Goal: Communication & Community: Answer question/provide support

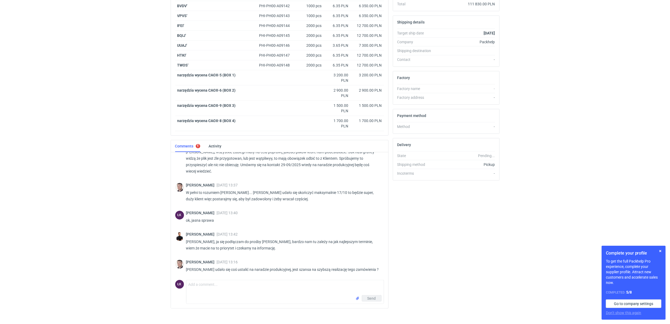
scroll to position [159, 0]
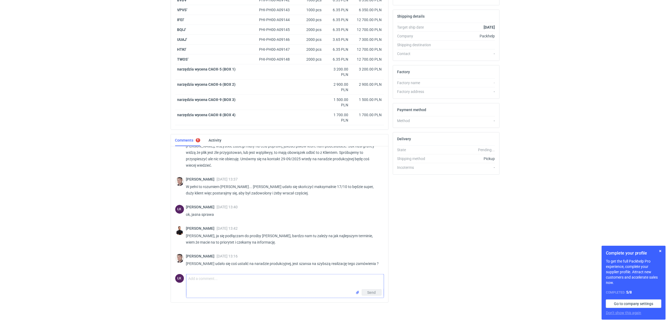
click at [223, 280] on textarea "Comment message" at bounding box center [284, 281] width 197 height 15
drag, startPoint x: 278, startPoint y: 184, endPoint x: 348, endPoint y: 187, distance: 70.6
click at [348, 187] on p "W pełni to rozumiem [PERSON_NAME]... [PERSON_NAME] udało się skończyć maksymaln…" at bounding box center [283, 190] width 194 height 13
click at [245, 280] on textarea "[PERSON_NAME], tak uda się przed 17-10/2025" at bounding box center [284, 281] width 197 height 15
click at [272, 279] on textarea "[PERSON_NAME], tak uda się przed 16-10/2025" at bounding box center [284, 281] width 197 height 15
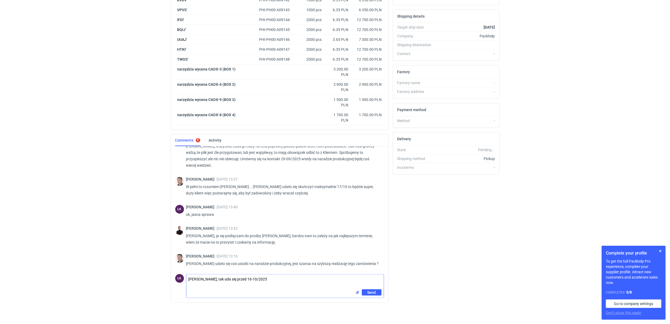
click at [233, 280] on textarea "[PERSON_NAME], tak uda się przed 16-10/2025" at bounding box center [284, 281] width 197 height 15
click at [372, 288] on textarea "[PERSON_NAME], tak uda się zgłosić przed 16-10/2025" at bounding box center [284, 281] width 197 height 15
type textarea "[PERSON_NAME], tak uda się zgłosić przed 16-10/2025"
click at [371, 291] on span "Send" at bounding box center [372, 293] width 9 height 4
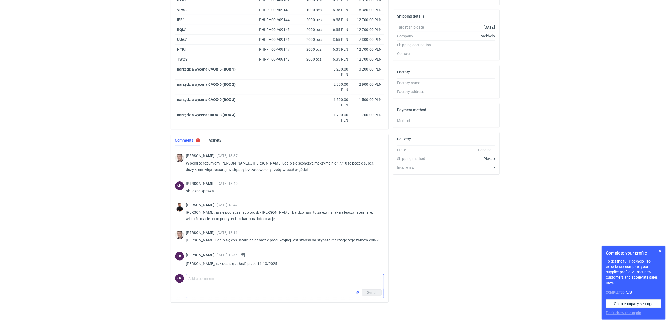
scroll to position [106, 0]
click at [158, 166] on html "RFQs Specs Designs Items Orders Customers Tools Analytics 15 6 ŁK [PERSON_NAME]…" at bounding box center [335, 4] width 670 height 324
click at [485, 153] on div "Pending..." at bounding box center [465, 149] width 59 height 5
